Goal: Transaction & Acquisition: Purchase product/service

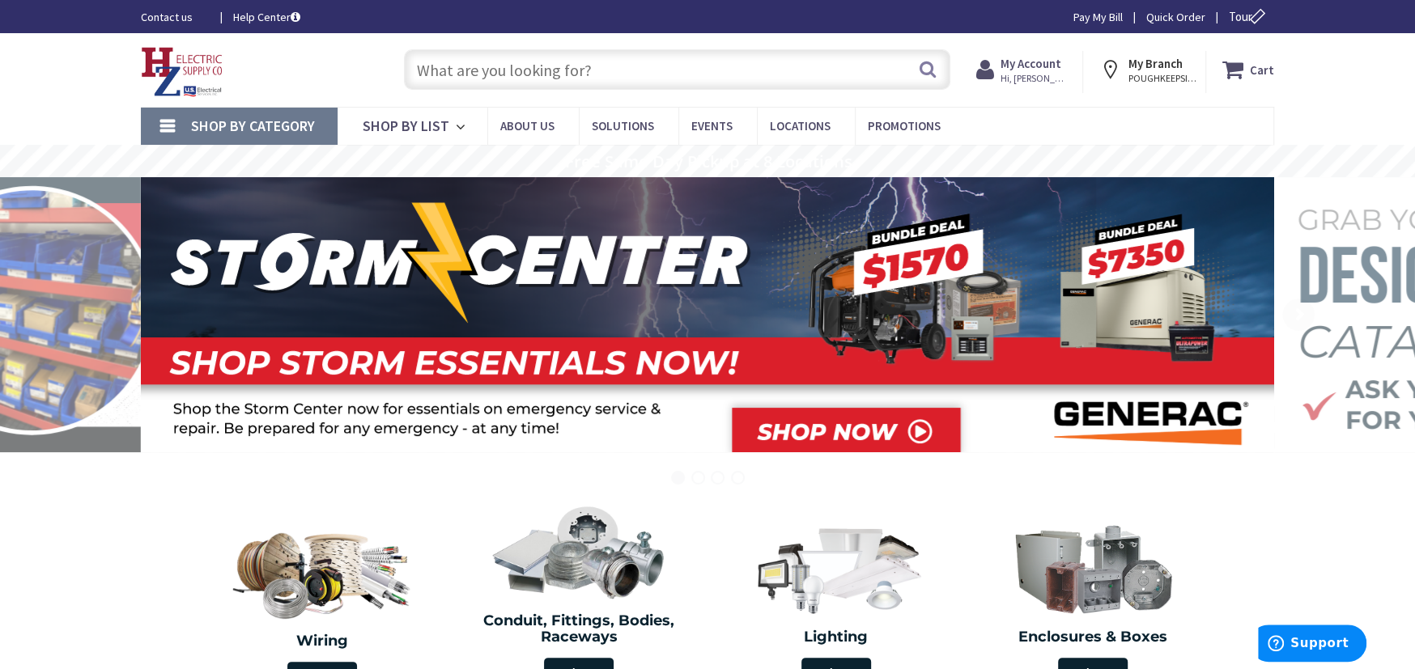
click at [216, 117] on span "Shop By Category" at bounding box center [253, 126] width 124 height 19
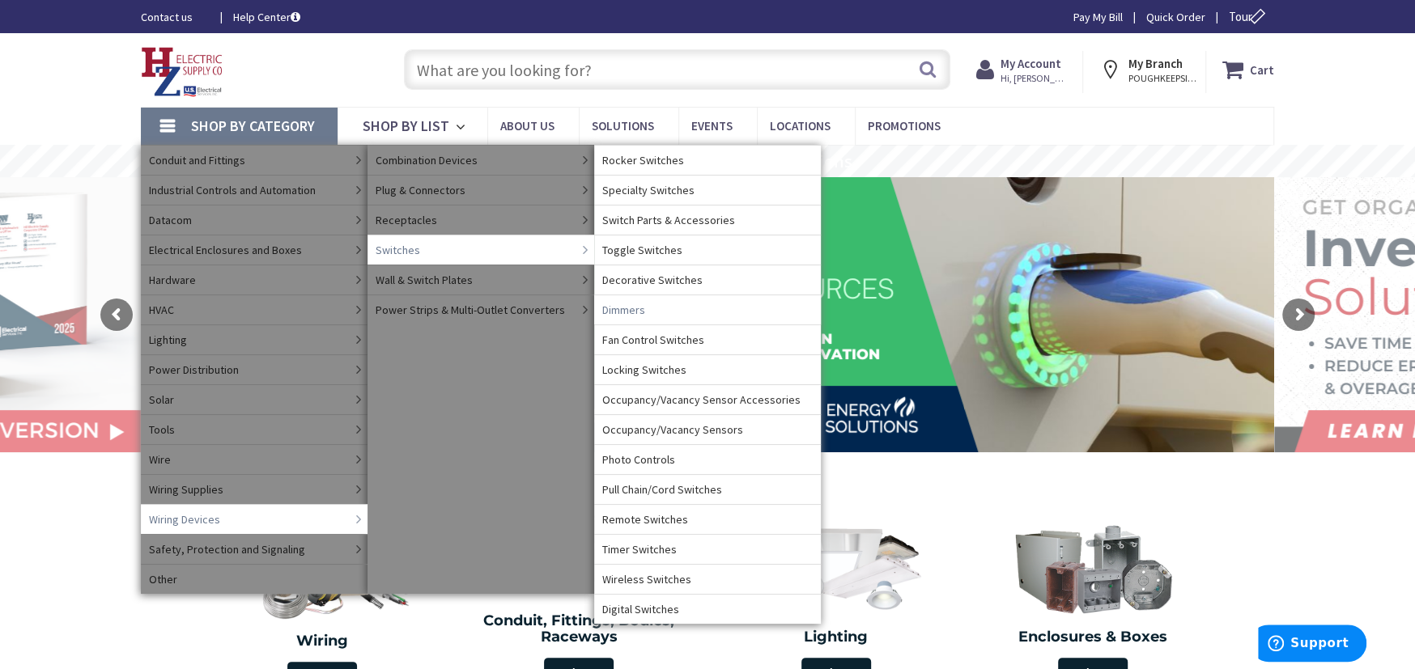
click at [618, 314] on span "Dimmers" at bounding box center [623, 310] width 43 height 16
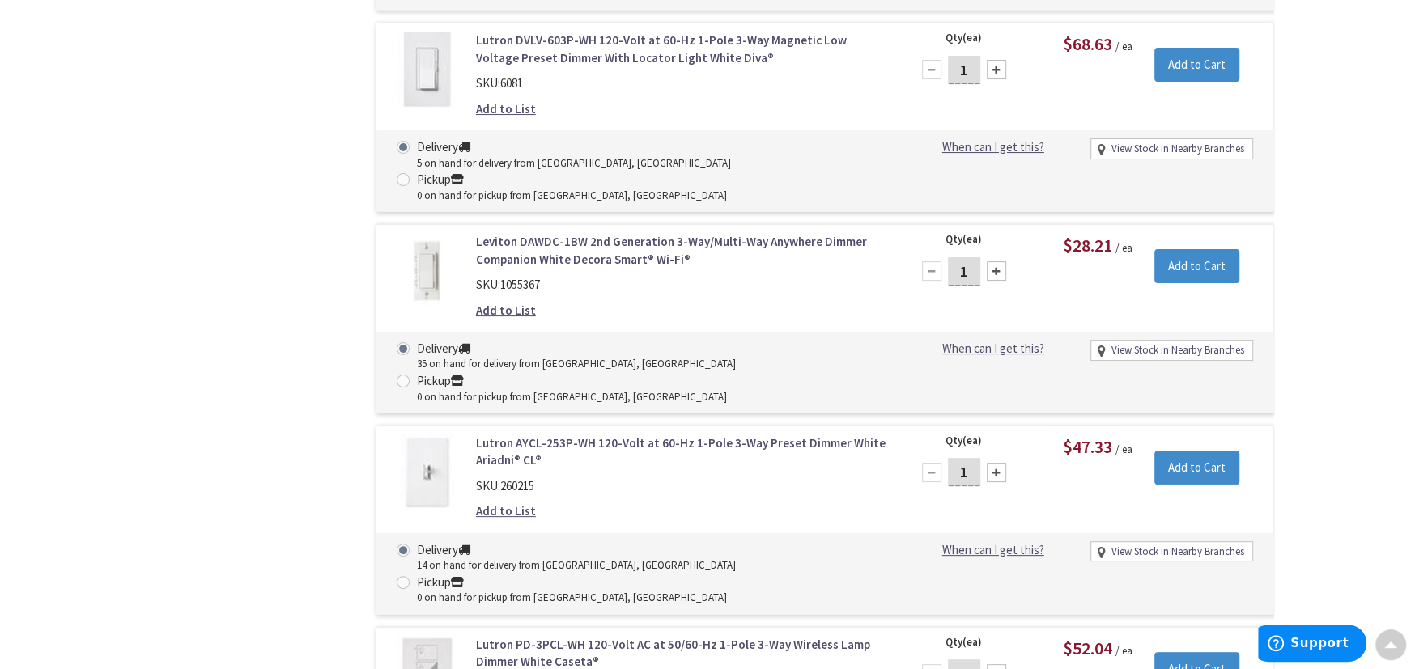
scroll to position [10094, 0]
